Goal: Task Accomplishment & Management: Use online tool/utility

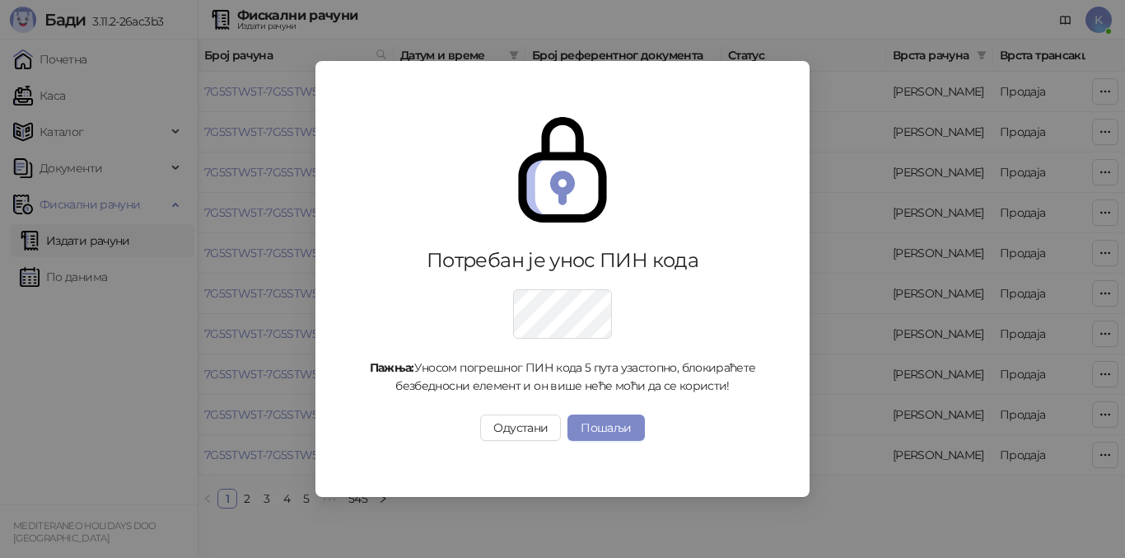
scroll to position [0, 555]
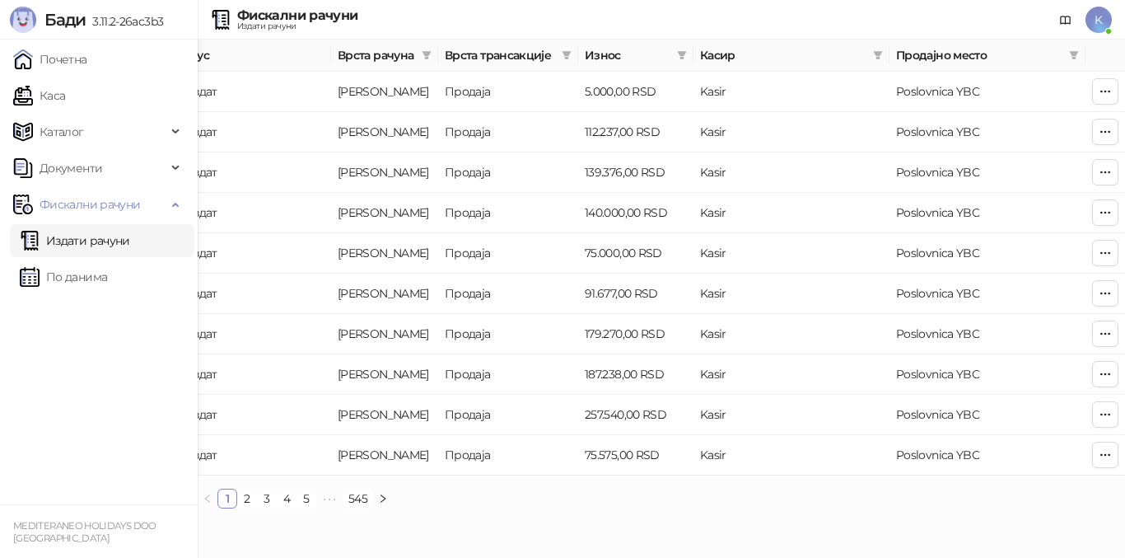
click at [84, 237] on link "Издати рачуни" at bounding box center [75, 240] width 110 height 33
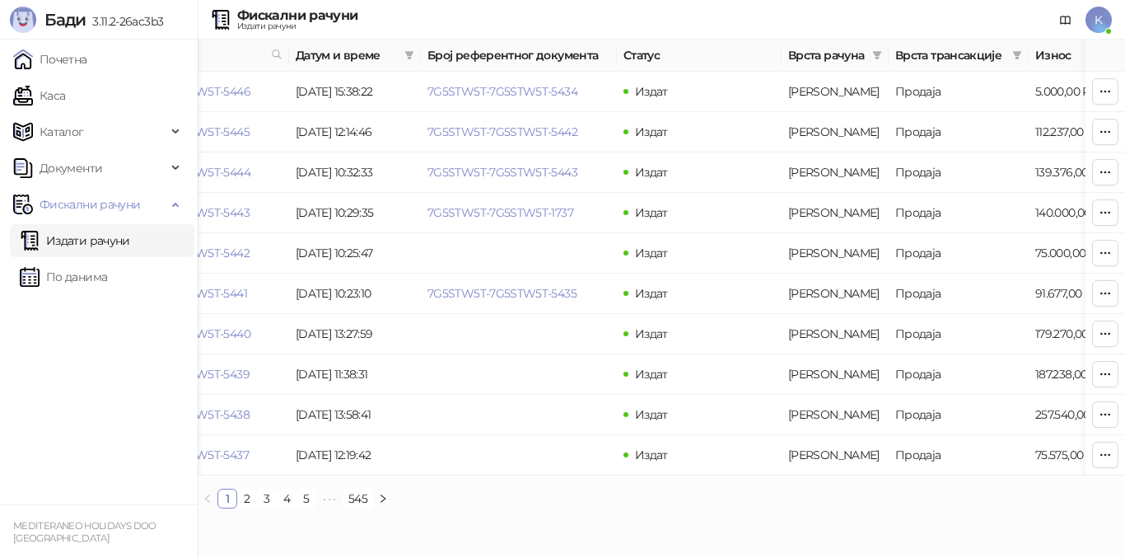
scroll to position [0, 92]
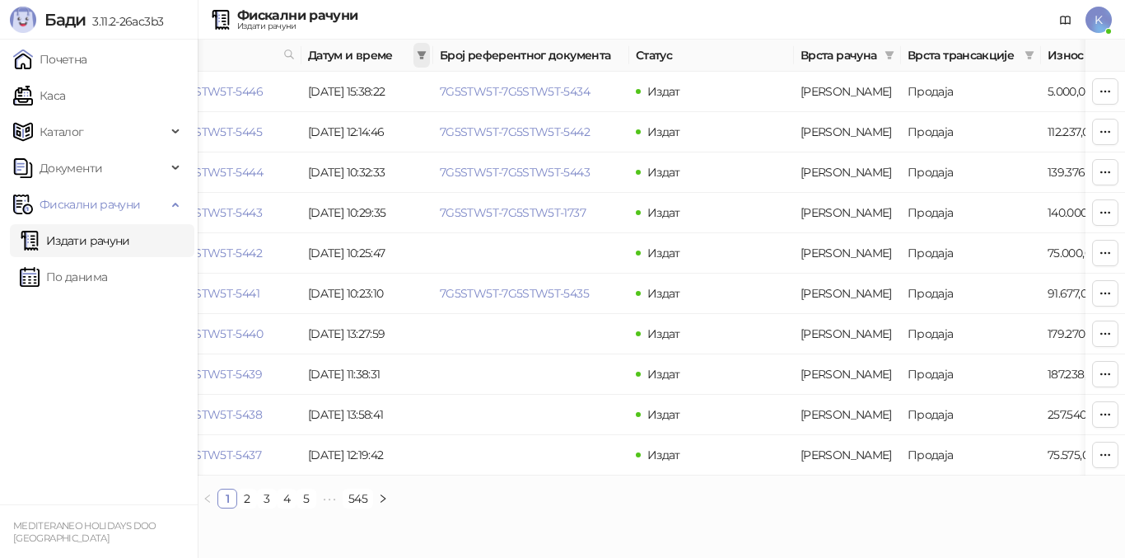
click at [421, 53] on icon "filter" at bounding box center [422, 55] width 9 height 8
click at [234, 92] on input at bounding box center [268, 91] width 69 height 18
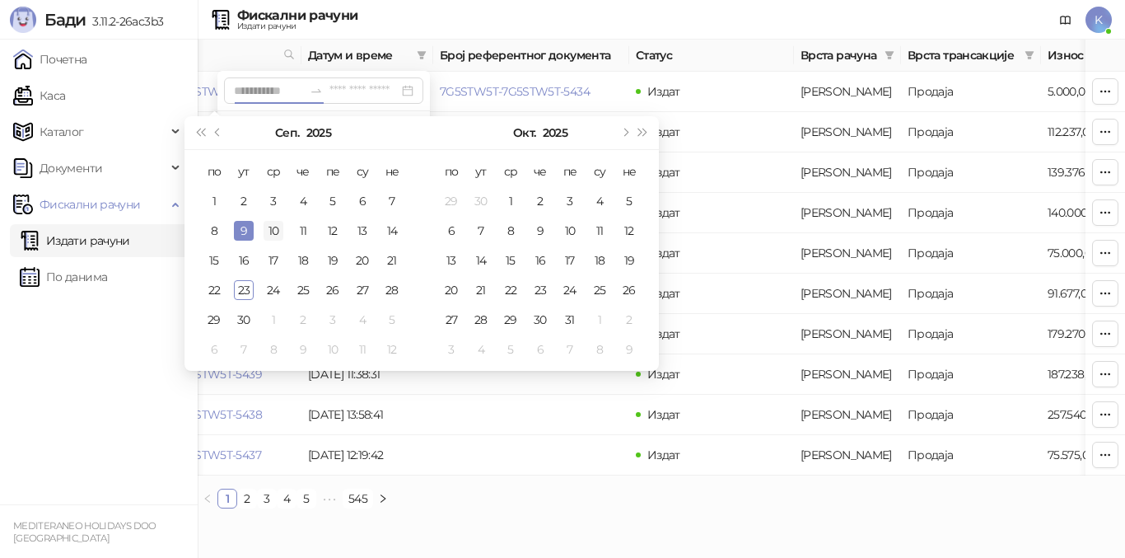
type input "**********"
click at [275, 235] on div "10" at bounding box center [274, 231] width 20 height 20
type input "**********"
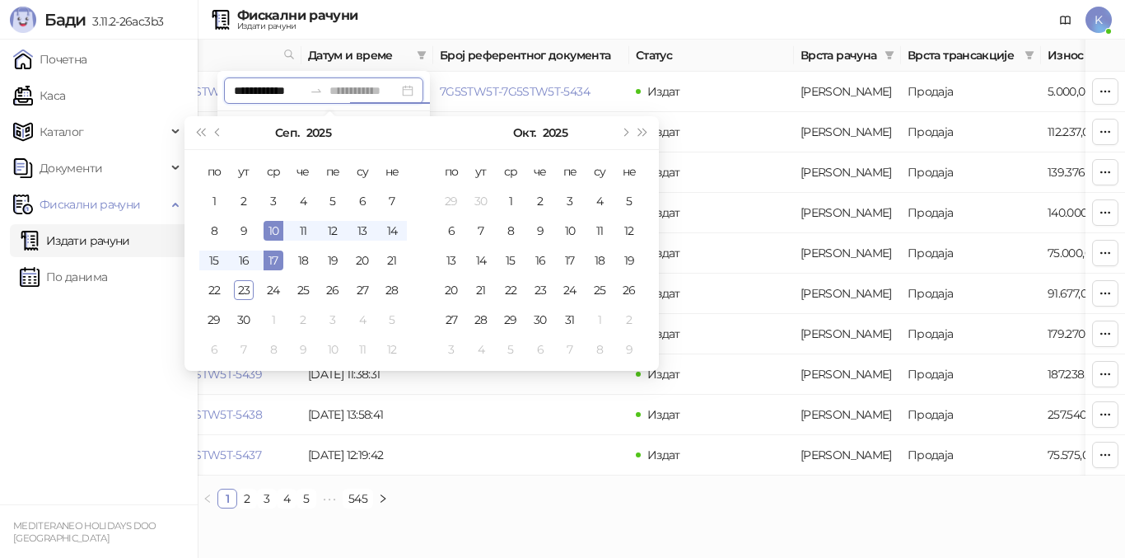
type input "**********"
click at [275, 231] on div "10" at bounding box center [274, 231] width 20 height 20
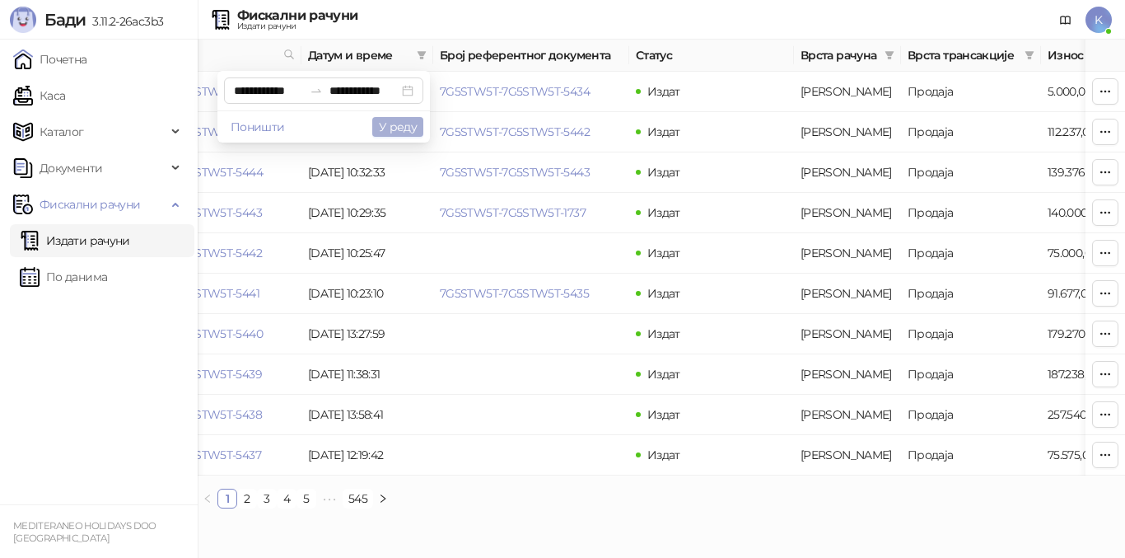
click at [376, 133] on button "У реду" at bounding box center [397, 127] width 51 height 20
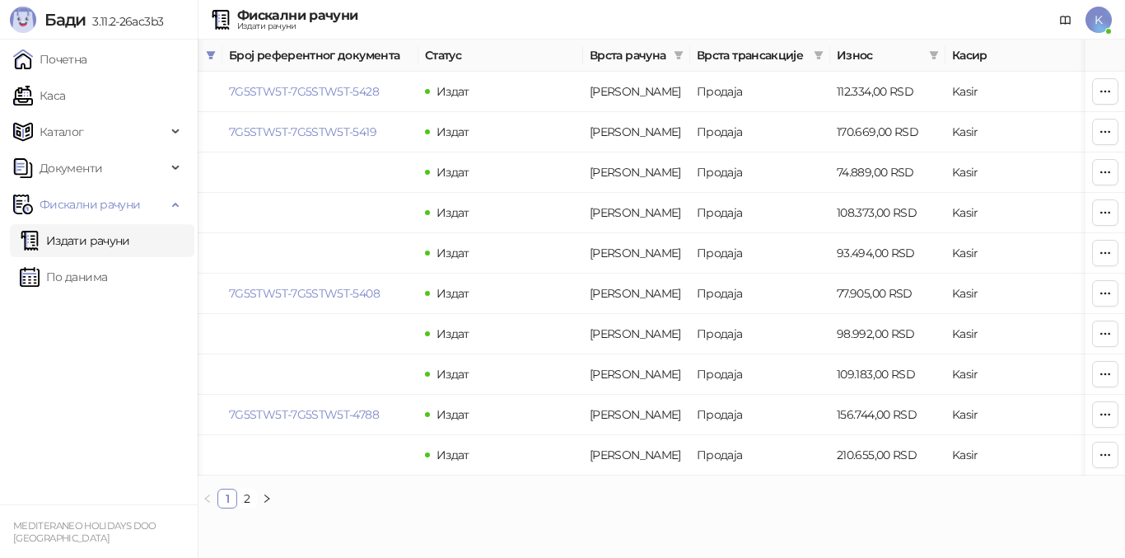
scroll to position [0, 311]
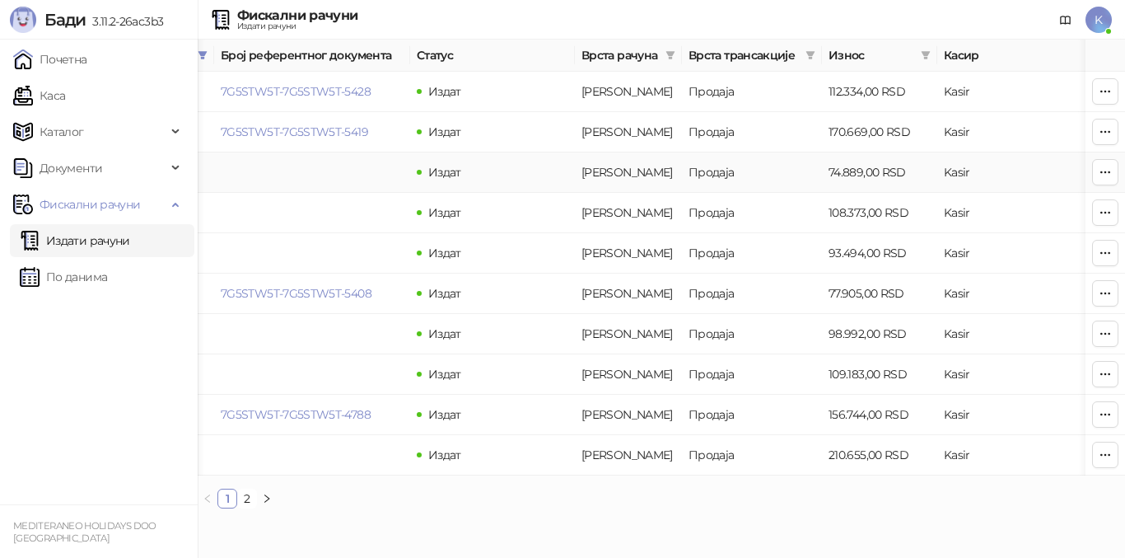
click at [853, 170] on td "74.889,00 RSD" at bounding box center [879, 172] width 115 height 40
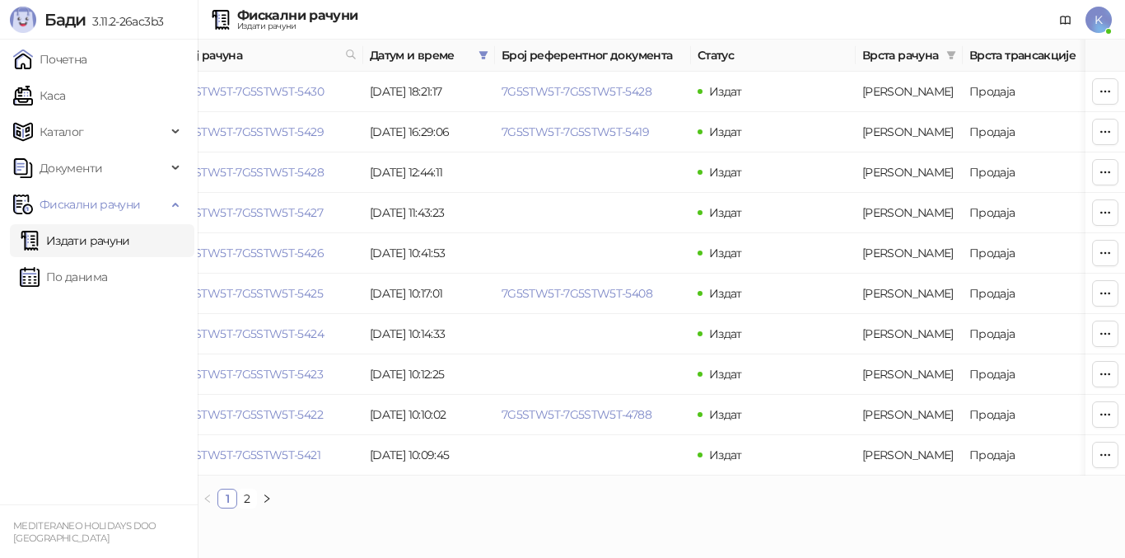
scroll to position [0, 0]
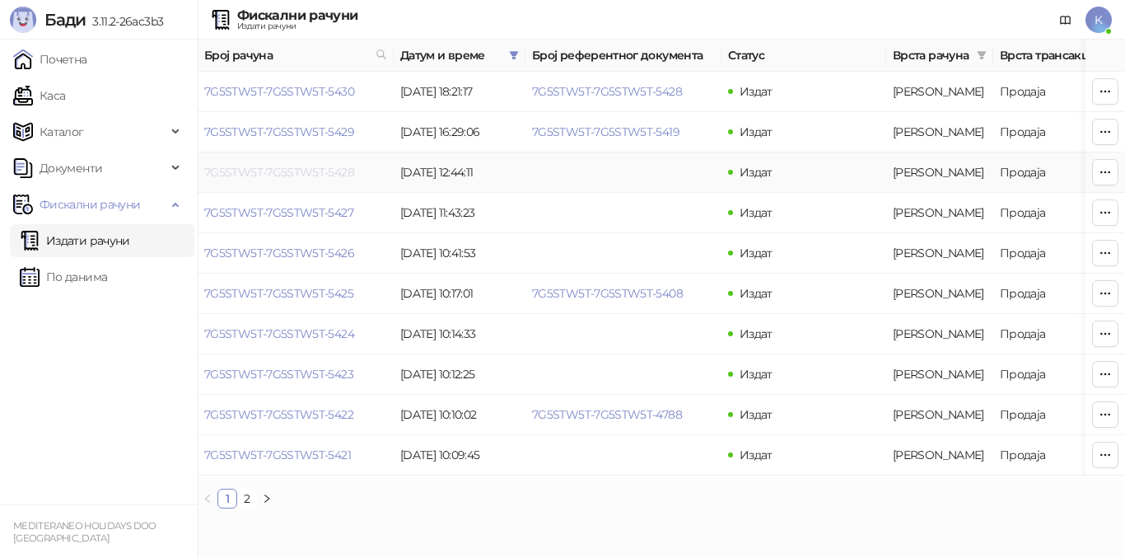
click at [266, 175] on link "7G5STW5T-7G5STW5T-5428" at bounding box center [279, 172] width 150 height 15
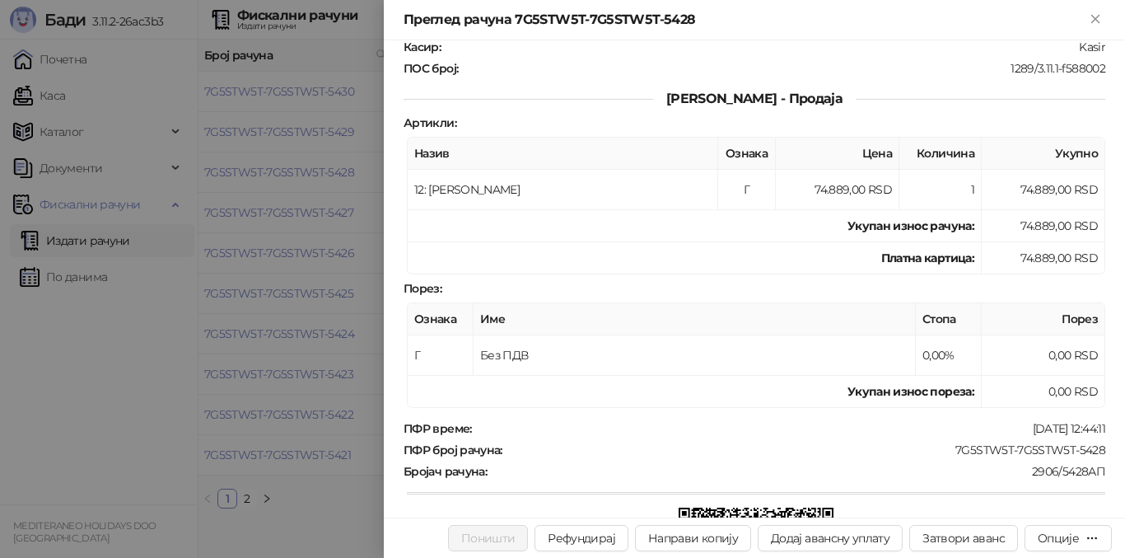
scroll to position [72, 0]
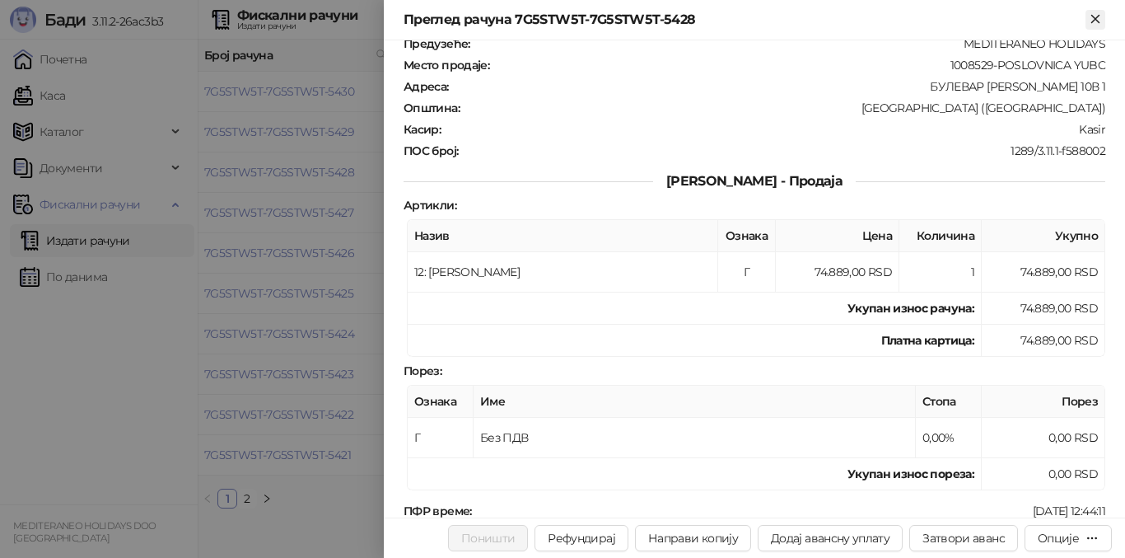
click at [1096, 18] on icon "Close" at bounding box center [1095, 18] width 7 height 7
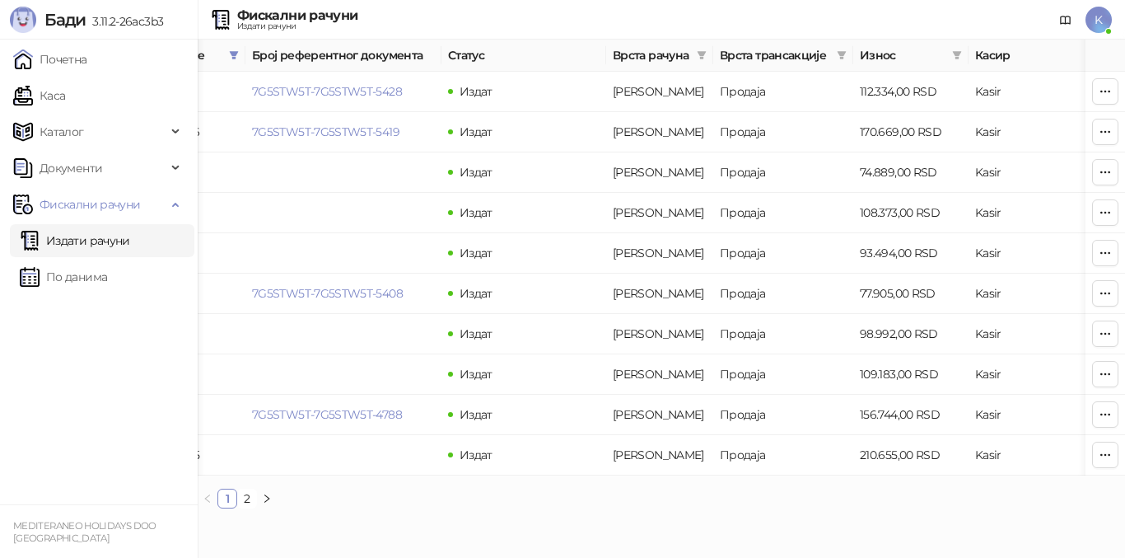
scroll to position [0, 283]
click at [248, 507] on link "2" at bounding box center [247, 498] width 18 height 18
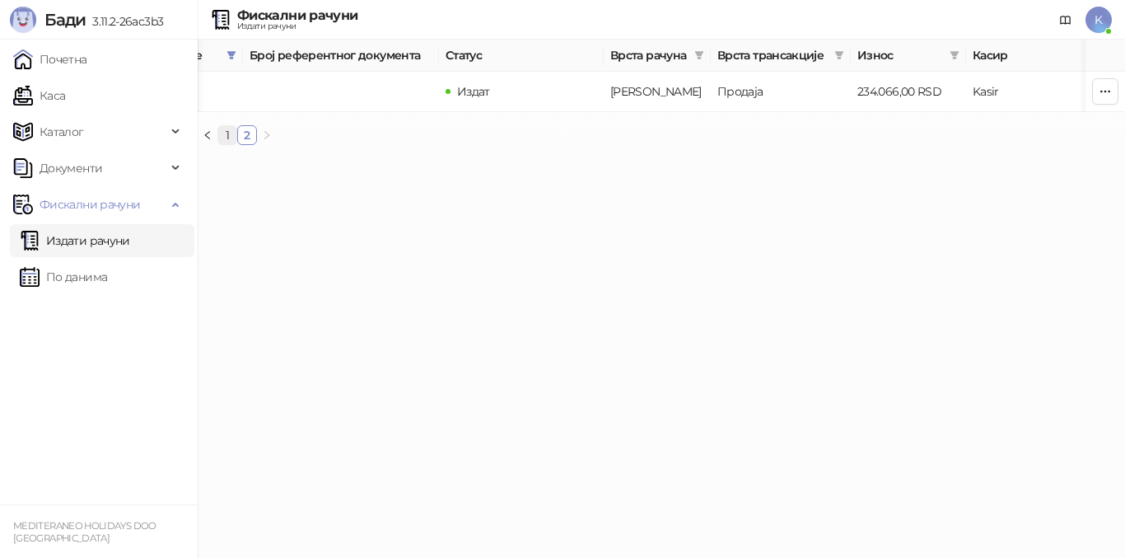
click at [227, 144] on link "1" at bounding box center [227, 135] width 18 height 18
